Goal: Task Accomplishment & Management: Use online tool/utility

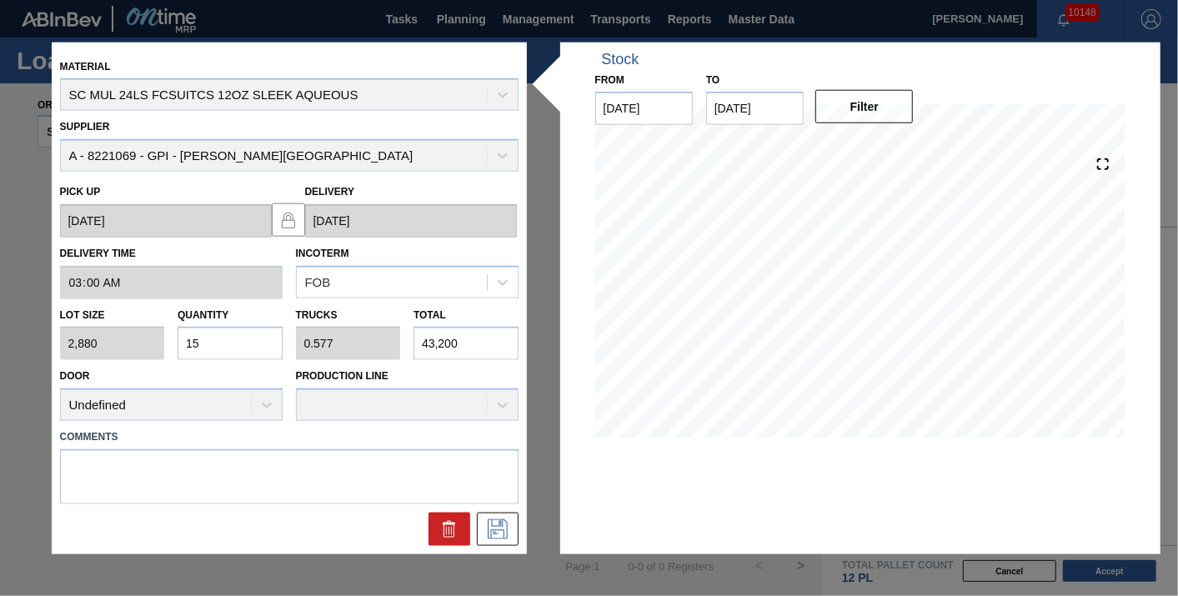
scroll to position [237, 0]
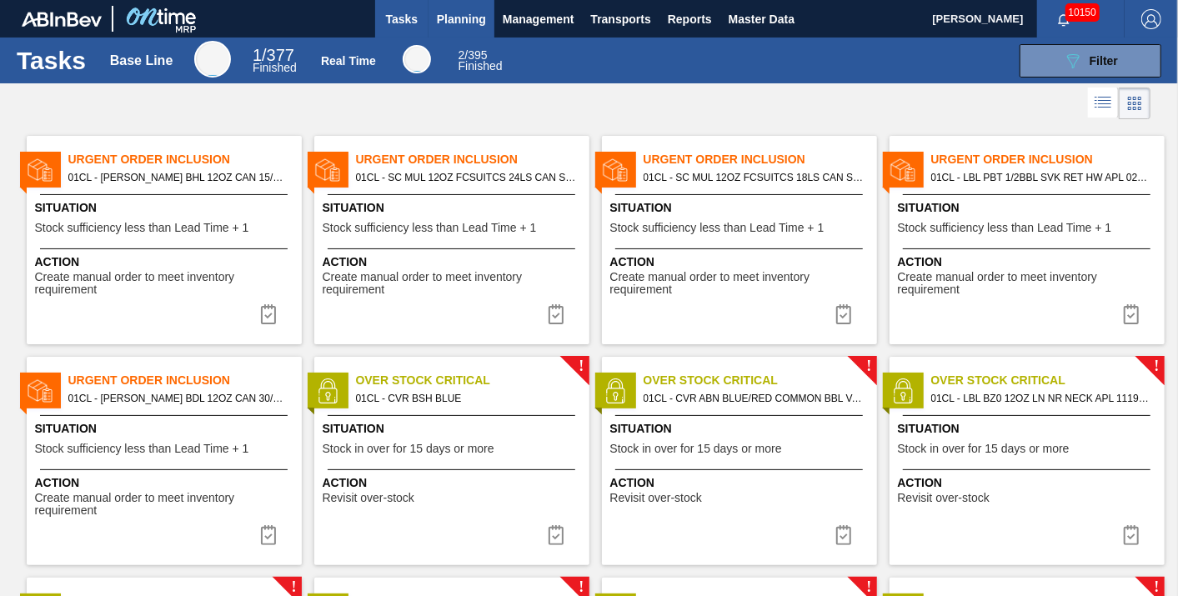
click at [451, 16] on span "Planning" at bounding box center [461, 19] width 49 height 20
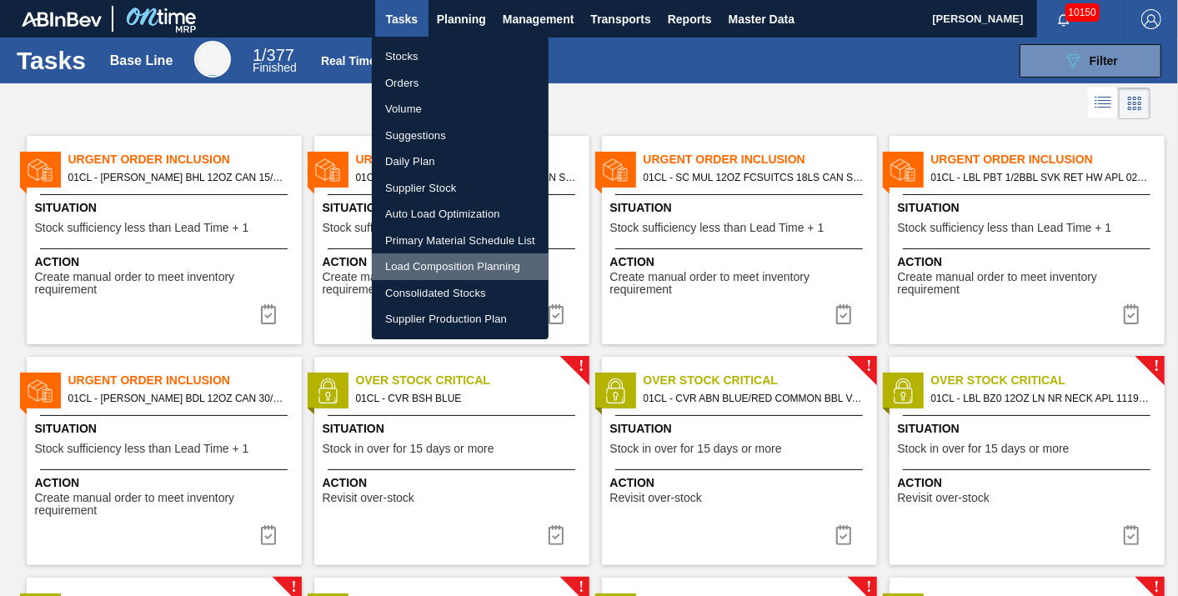
click at [417, 261] on li "Load Composition Planning" at bounding box center [460, 266] width 177 height 27
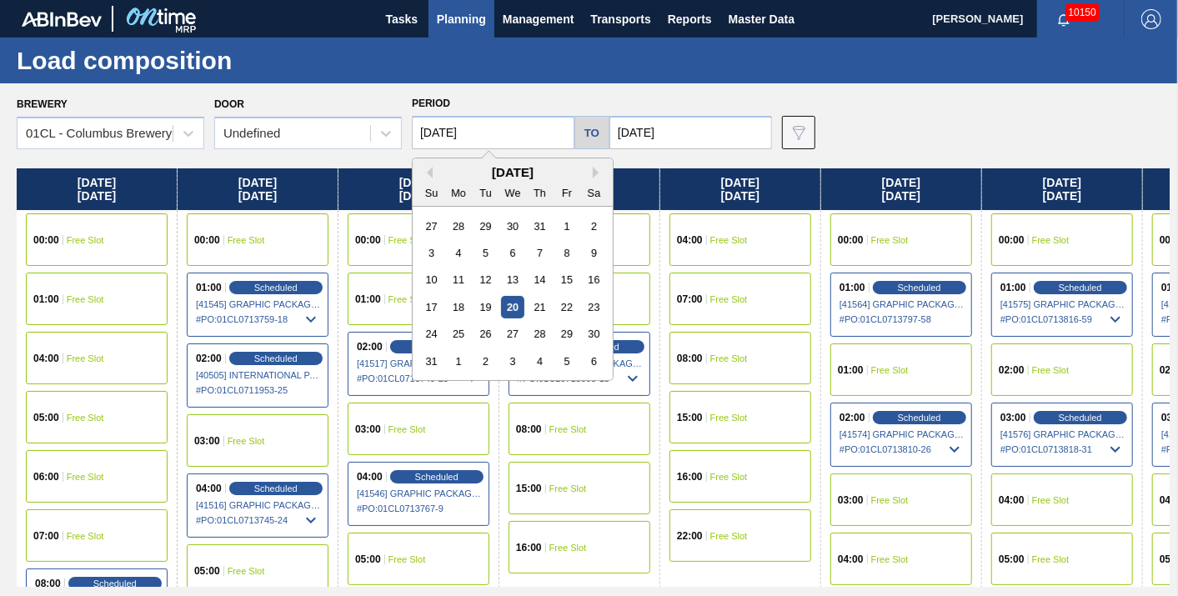
click at [525, 126] on input "[DATE]" at bounding box center [493, 132] width 163 height 33
click at [455, 338] on div "25" at bounding box center [459, 334] width 23 height 23
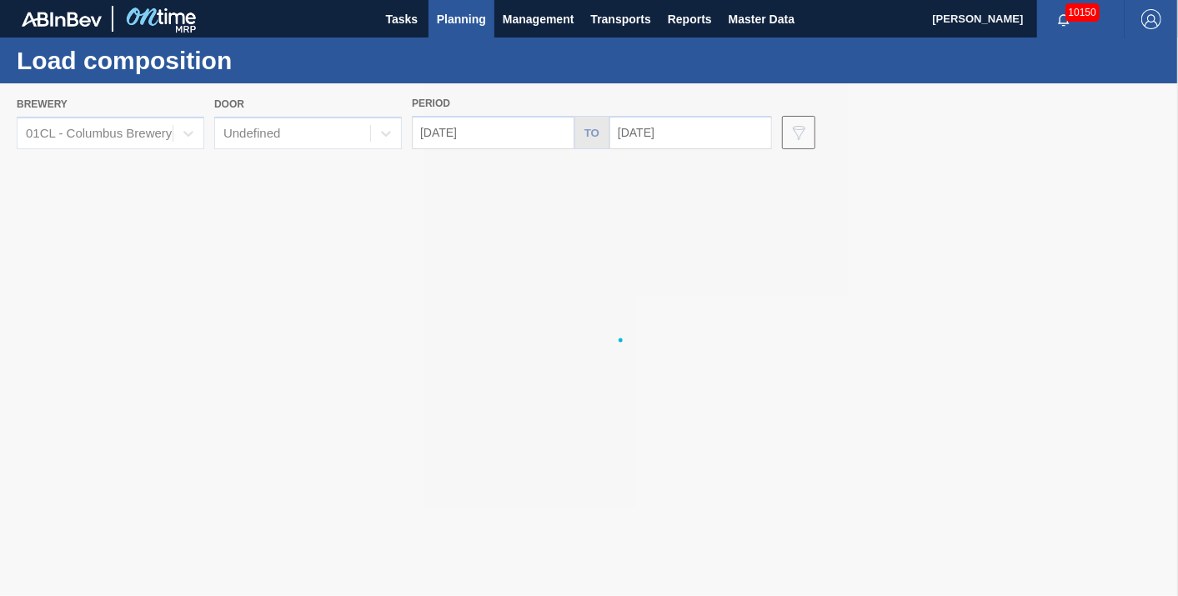
type input "[DATE]"
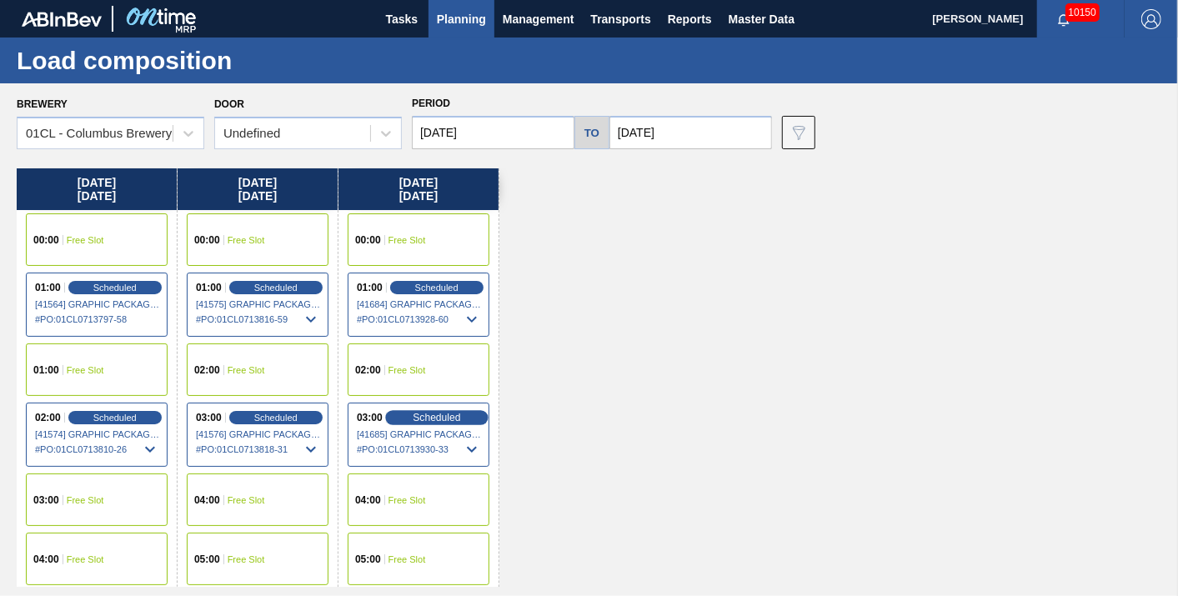
click at [393, 412] on div "Scheduled" at bounding box center [436, 417] width 103 height 15
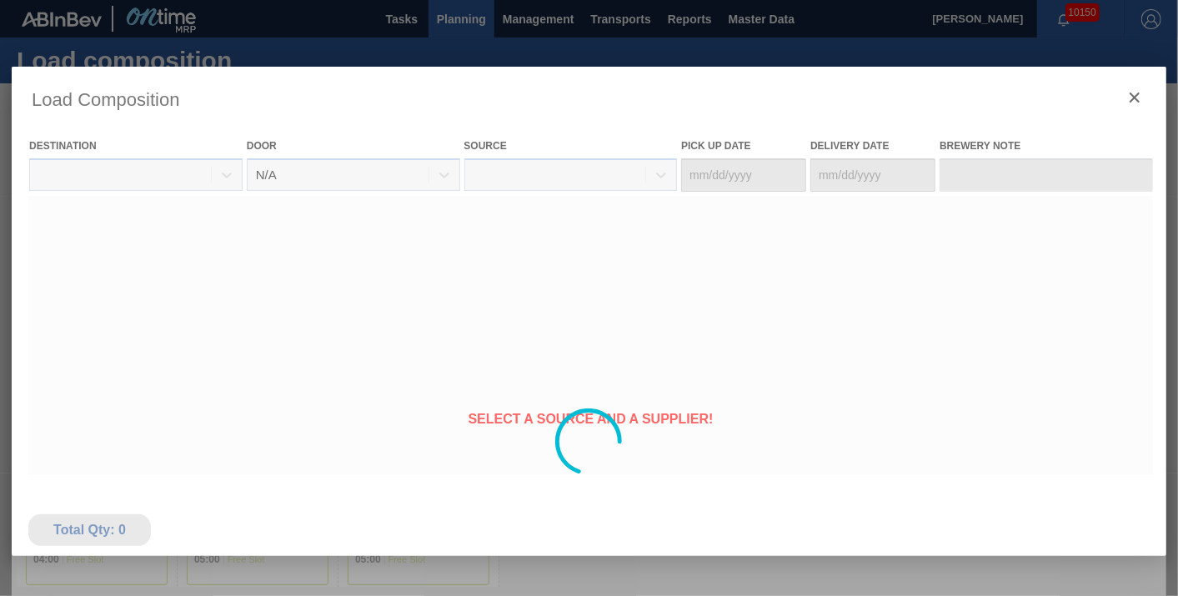
type Date "[DATE]"
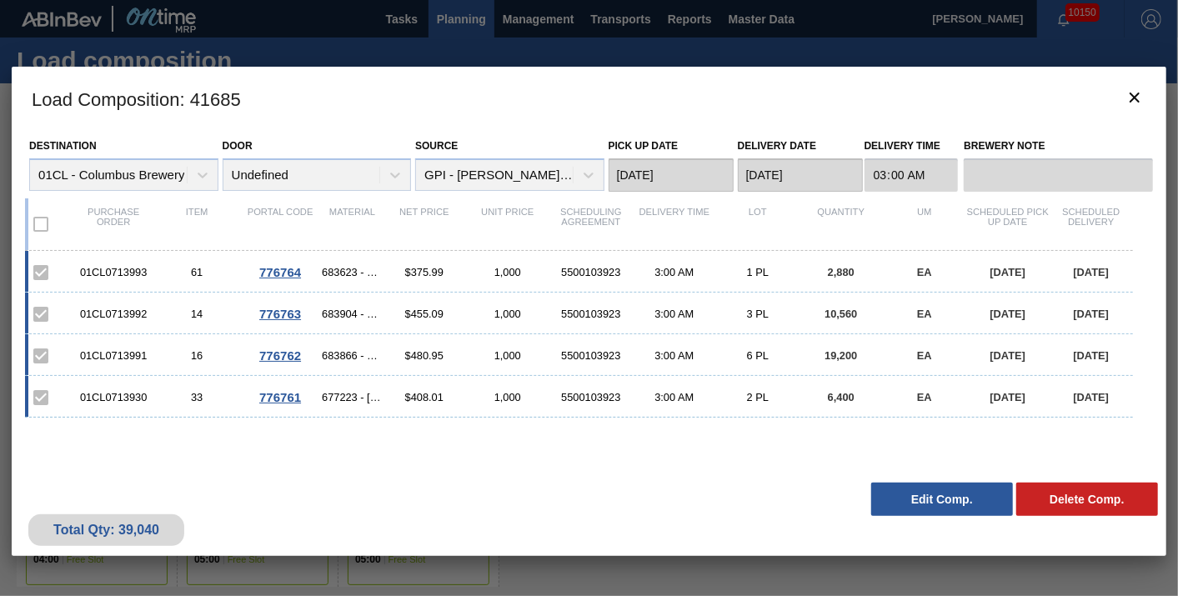
click at [941, 503] on button "Edit Comp." at bounding box center [942, 499] width 142 height 33
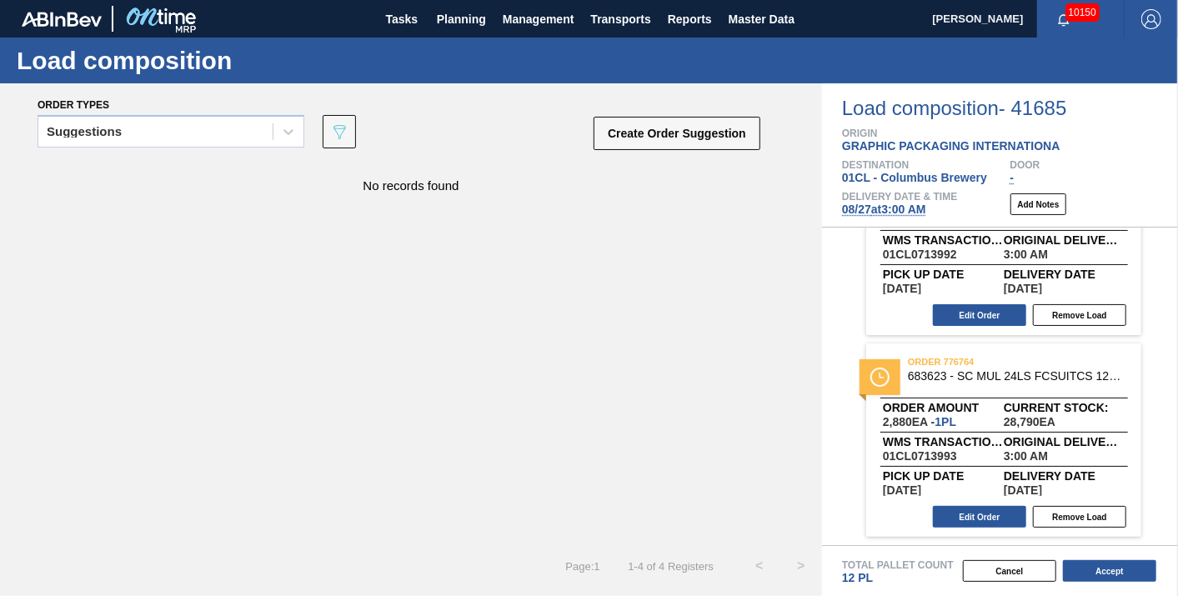
scroll to position [480, 0]
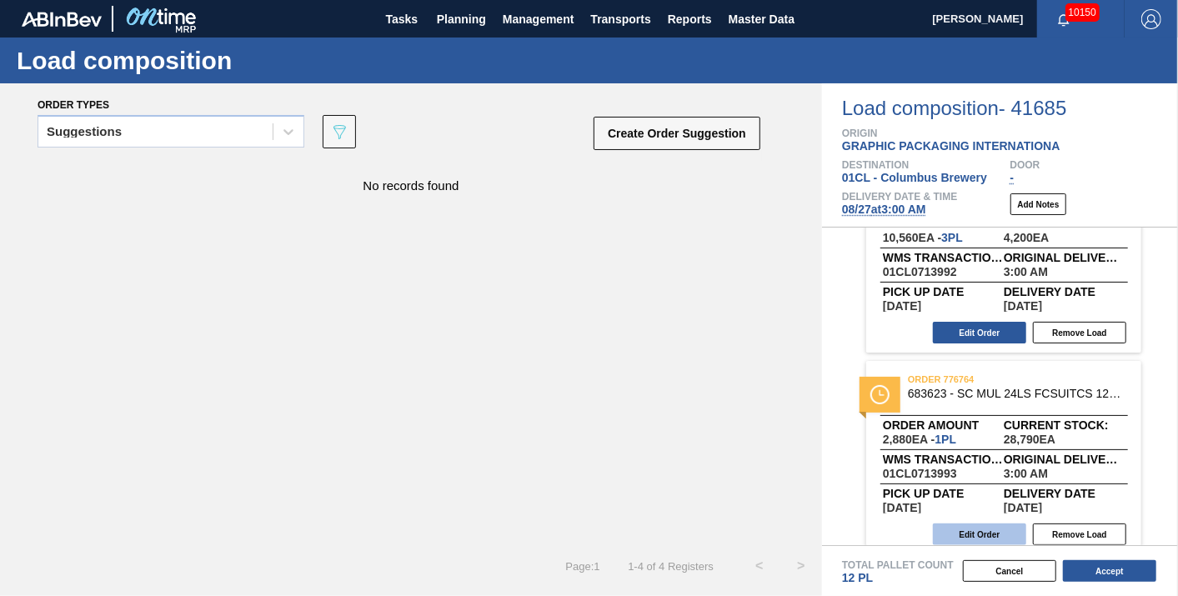
click at [988, 538] on button "Edit Order" at bounding box center [979, 534] width 93 height 22
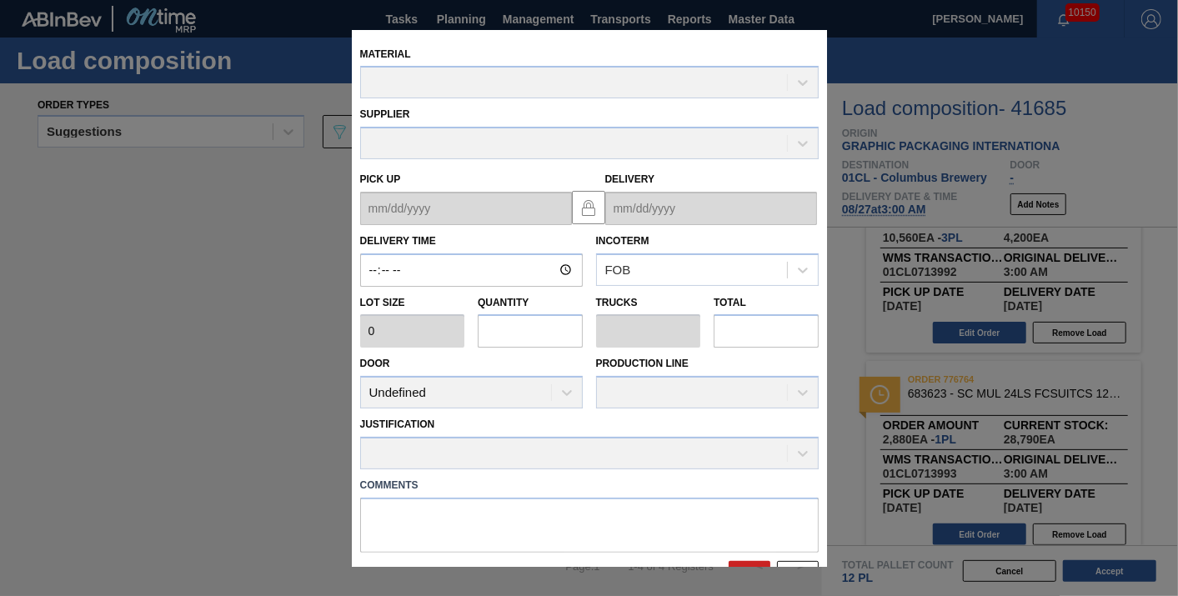
type input "03:00:00"
type input "2,880"
type input "1"
type input "0.038"
type input "2,880"
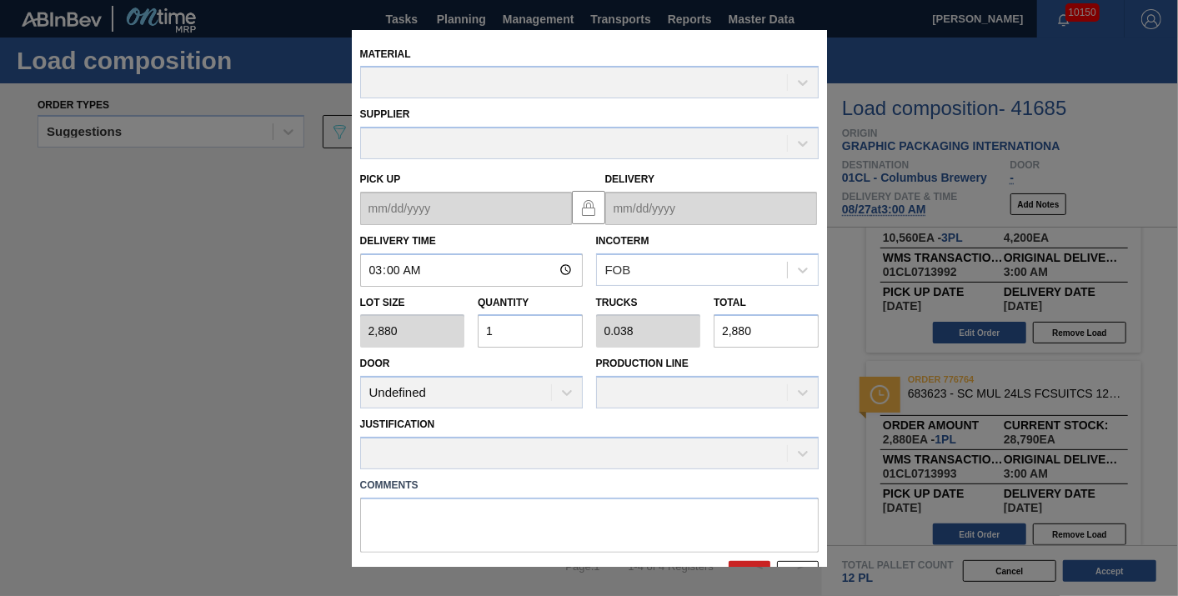
type up "[DATE]"
type input "[DATE]"
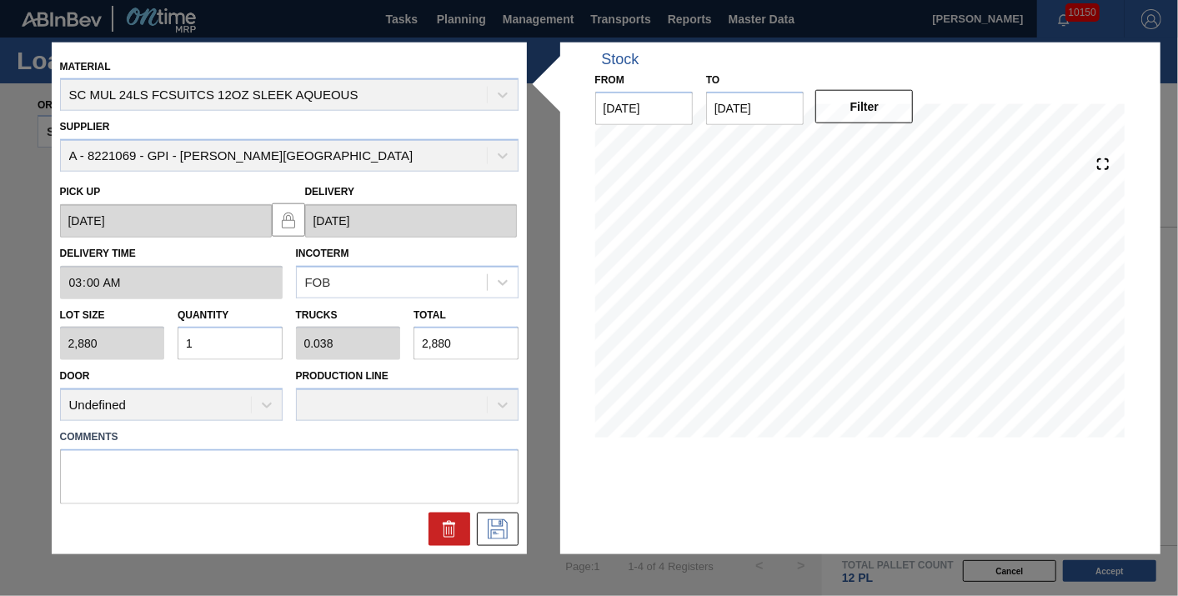
click at [240, 353] on input "1" at bounding box center [230, 343] width 105 height 33
type input "0"
type input "1"
type input "0.038"
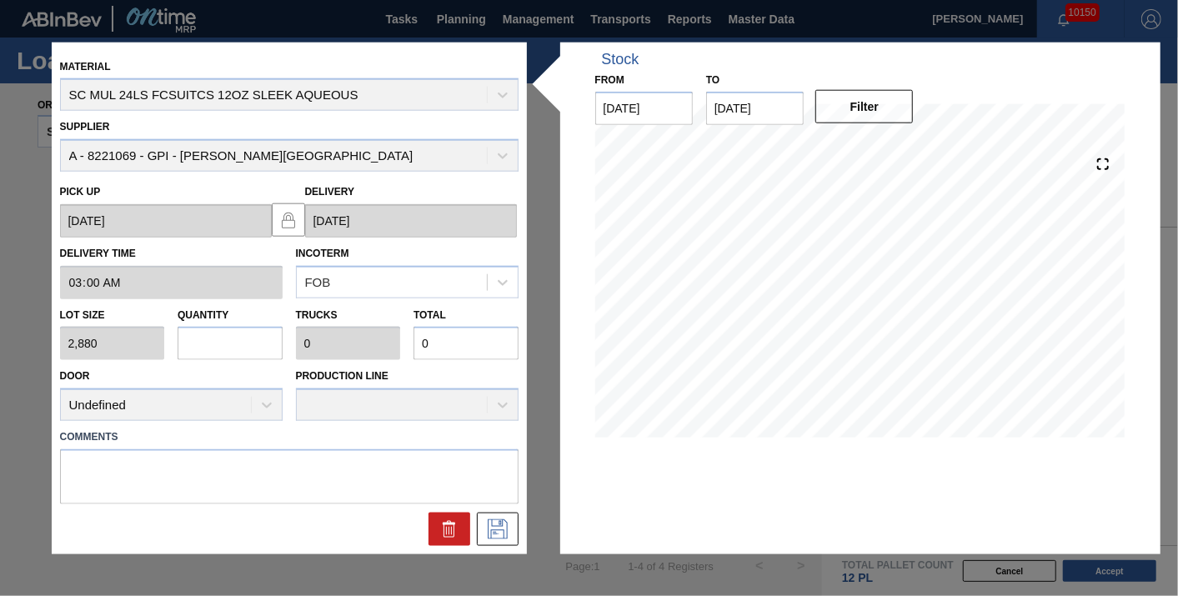
type input "2,880"
type input "15"
type input "0.577"
type input "43,200"
type input "15"
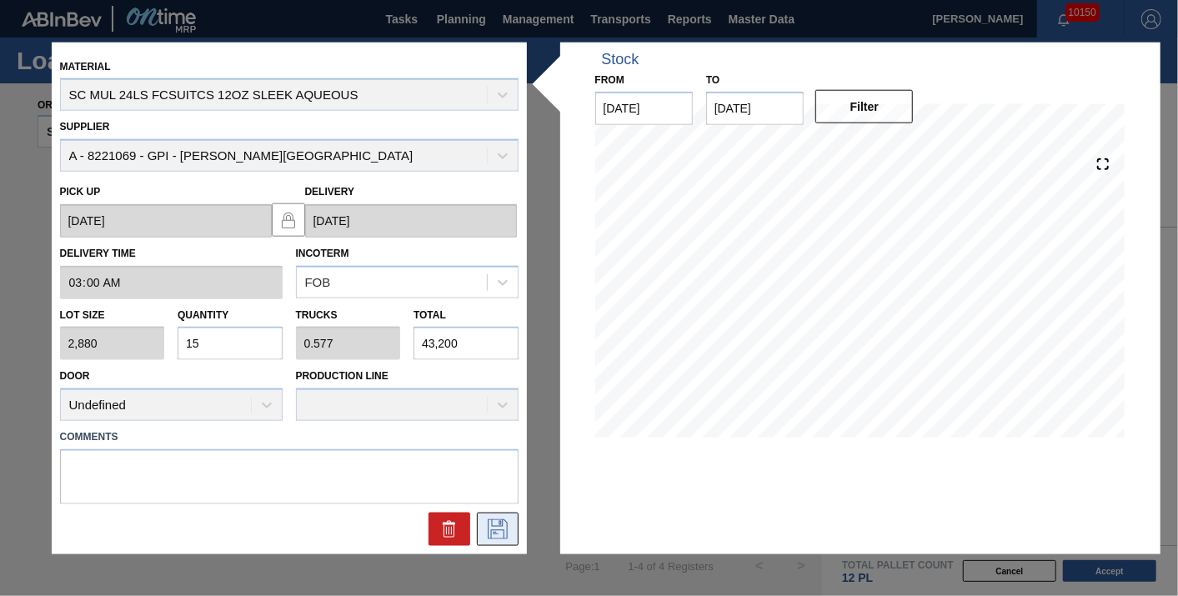
click at [493, 531] on icon at bounding box center [497, 527] width 8 height 13
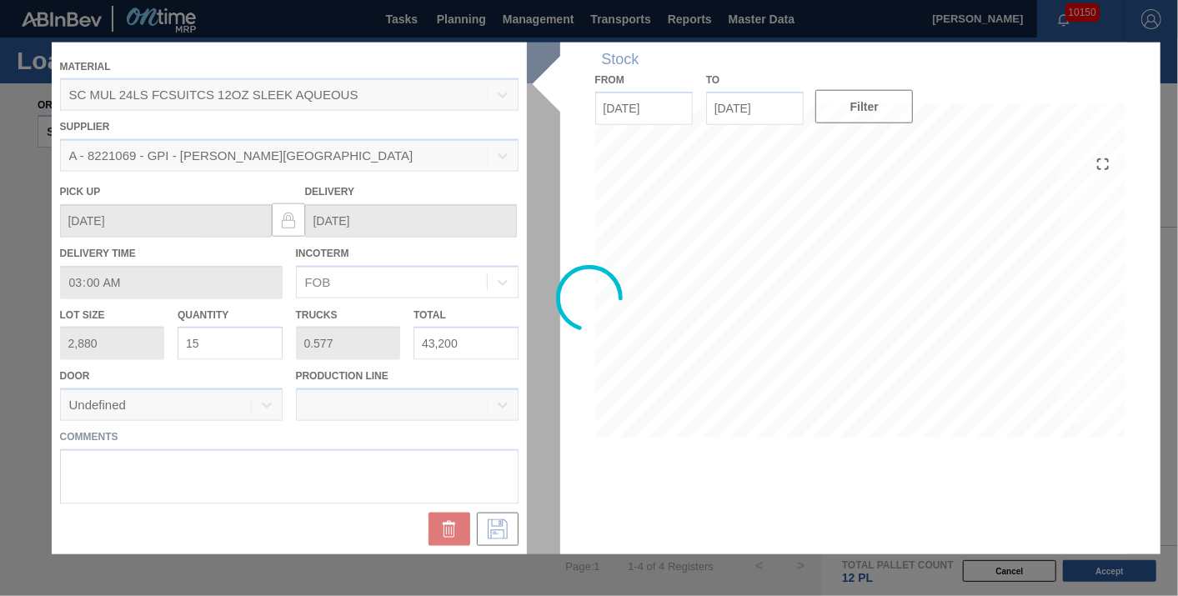
scroll to position [482, 0]
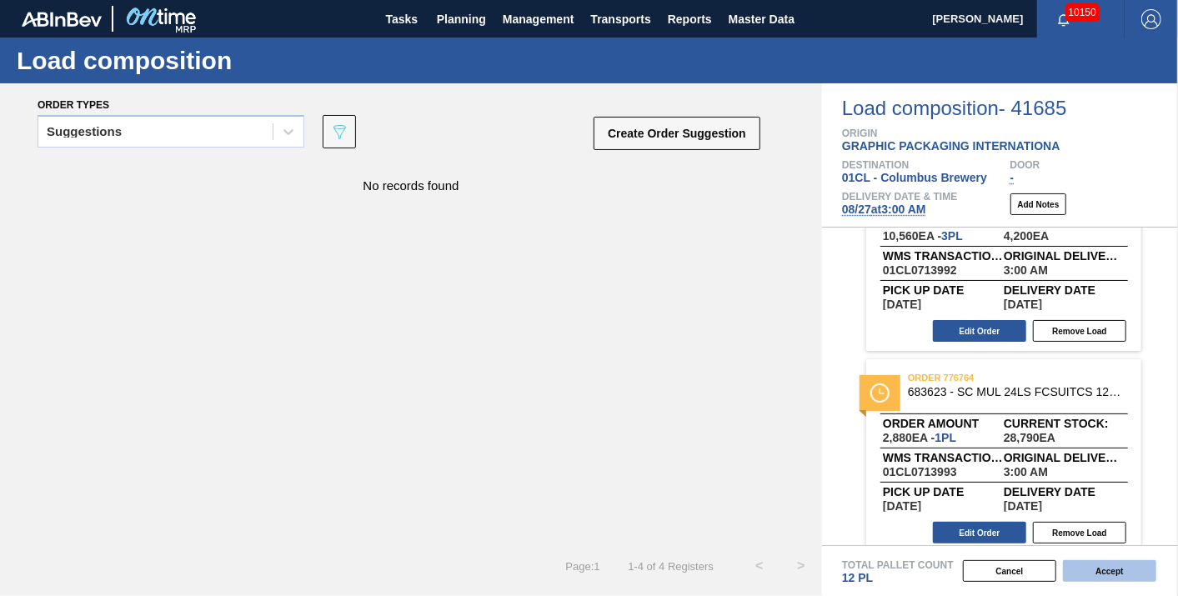
click at [1093, 573] on button "Accept" at bounding box center [1109, 571] width 93 height 22
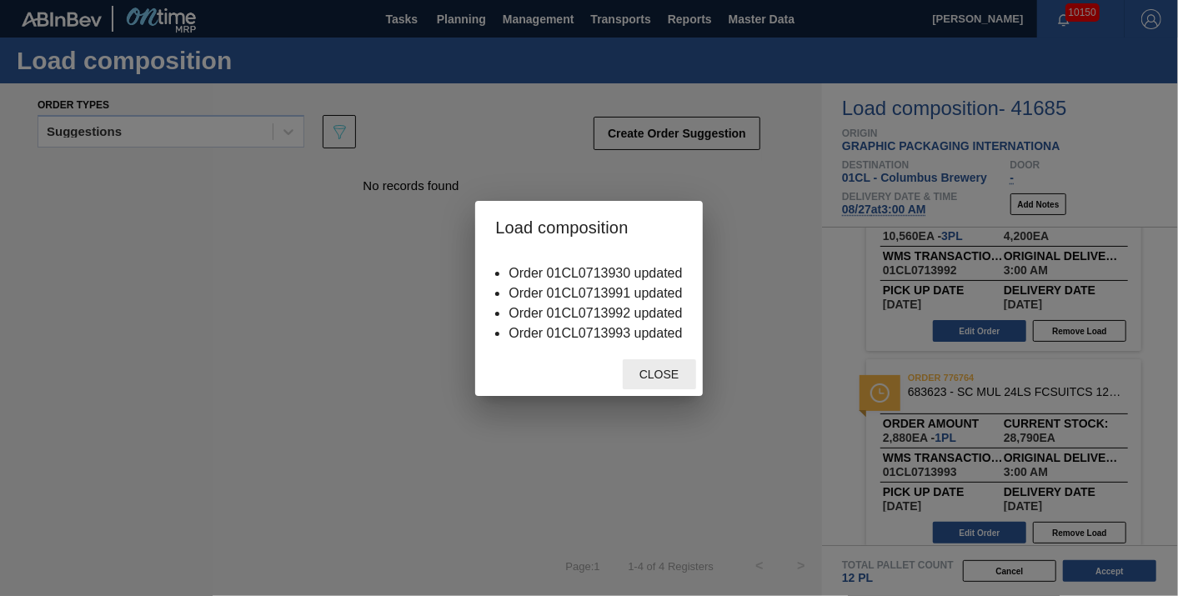
click at [637, 377] on span "Close" at bounding box center [659, 374] width 66 height 13
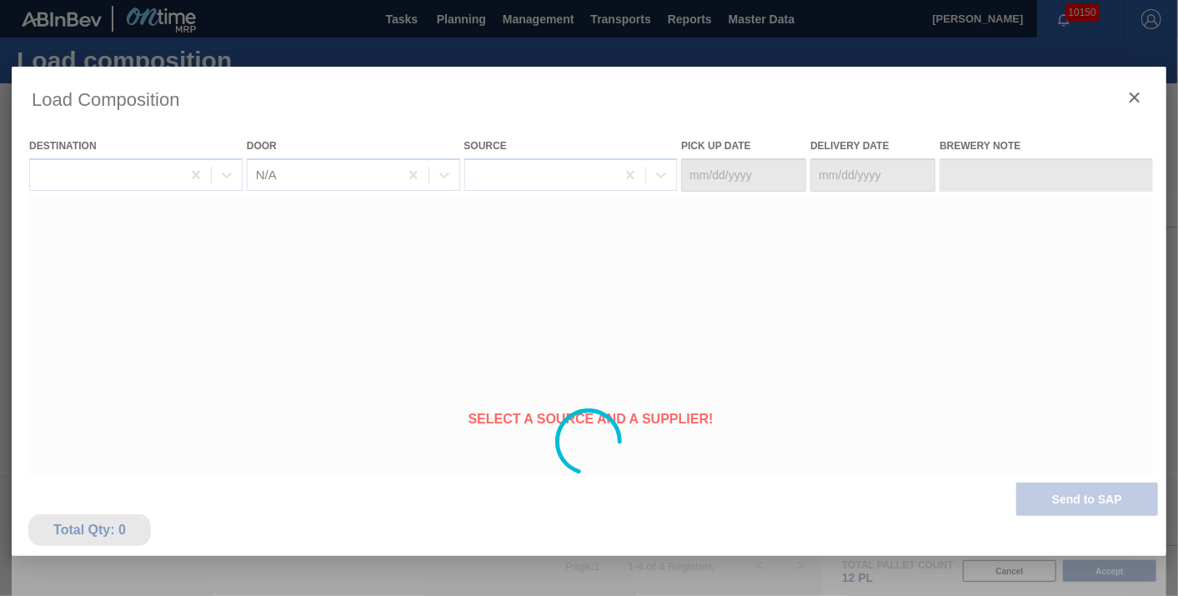
type Date "[DATE]"
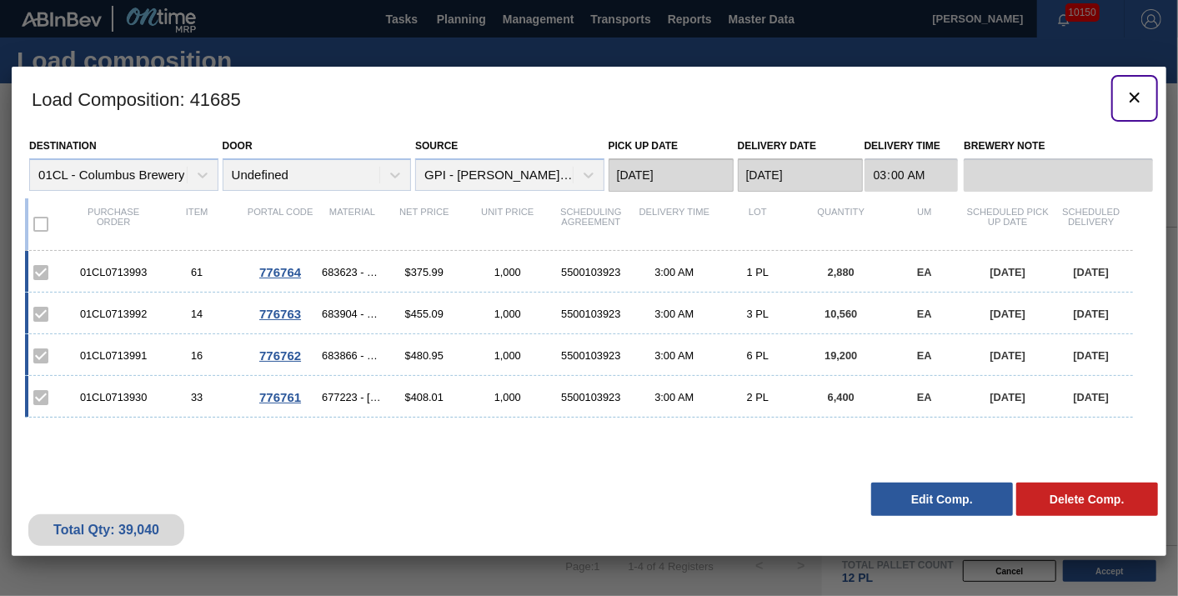
click at [1132, 97] on icon "botão de ícone" at bounding box center [1134, 98] width 20 height 20
